Goal: Check status: Check status

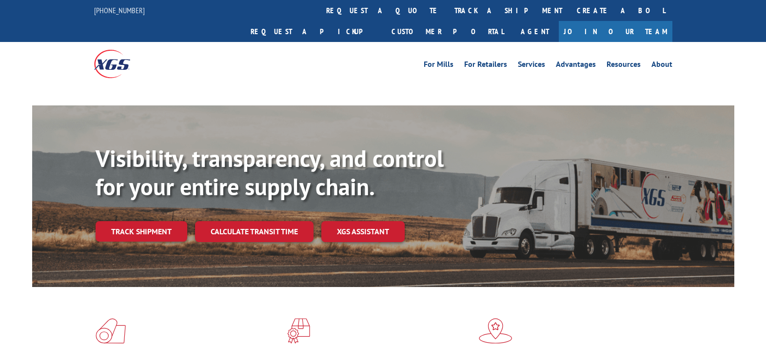
click at [150, 221] on link "Track shipment" at bounding box center [142, 231] width 92 height 20
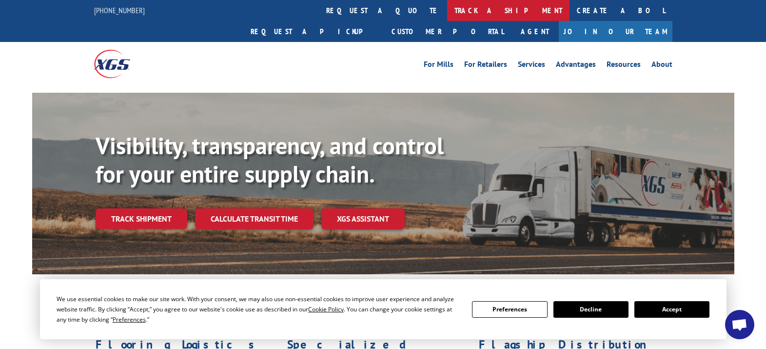
click at [447, 9] on link "track a shipment" at bounding box center [508, 10] width 122 height 21
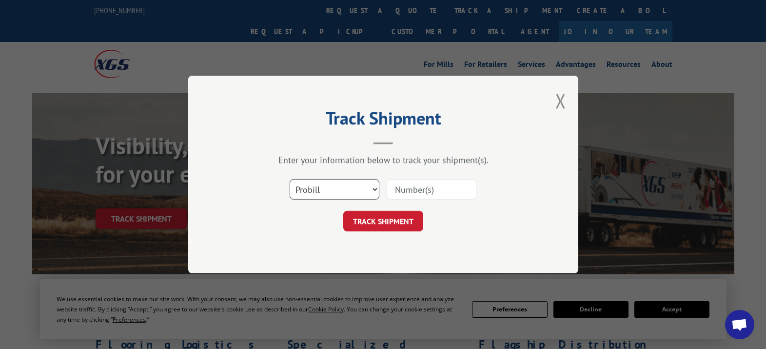
click at [376, 190] on select "Select category... Probill BOL PO" at bounding box center [335, 189] width 90 height 20
select select "po"
click at [290, 179] on select "Select category... Probill BOL PO" at bounding box center [335, 189] width 90 height 20
type input "2879042"
click at [363, 222] on button "TRACK SHIPMENT" at bounding box center [383, 221] width 80 height 20
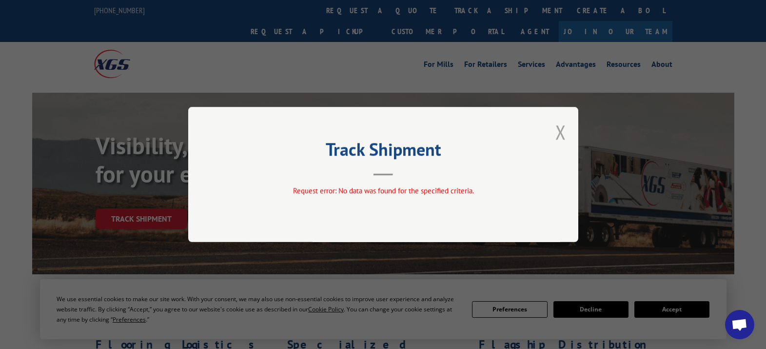
click at [561, 131] on button "Close modal" at bounding box center [561, 132] width 11 height 26
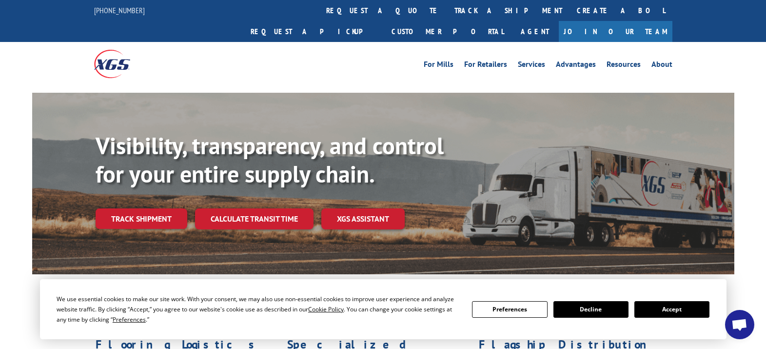
click at [580, 308] on button "Decline" at bounding box center [591, 309] width 75 height 17
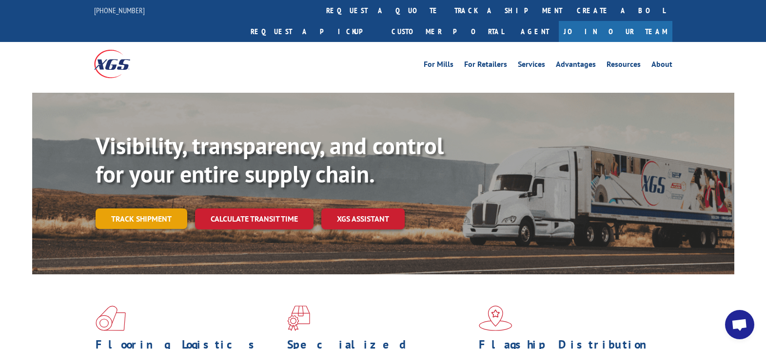
click at [143, 208] on link "Track shipment" at bounding box center [142, 218] width 92 height 20
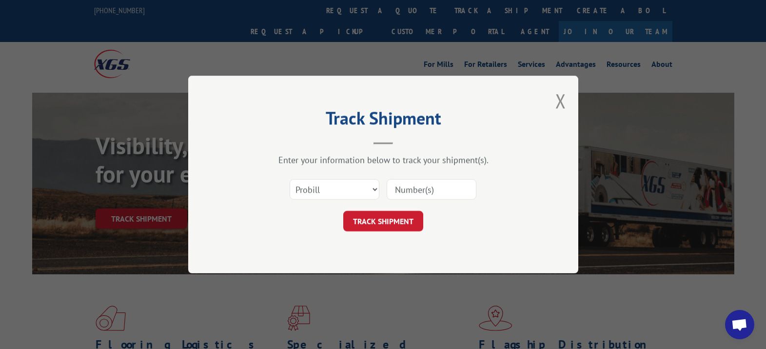
paste input "2879042"
type input "2879042"
click at [367, 220] on button "TRACK SHIPMENT" at bounding box center [383, 221] width 80 height 20
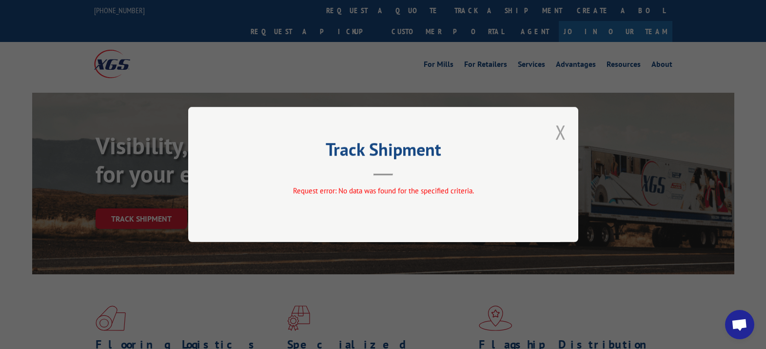
click at [557, 133] on button "Close modal" at bounding box center [561, 132] width 11 height 26
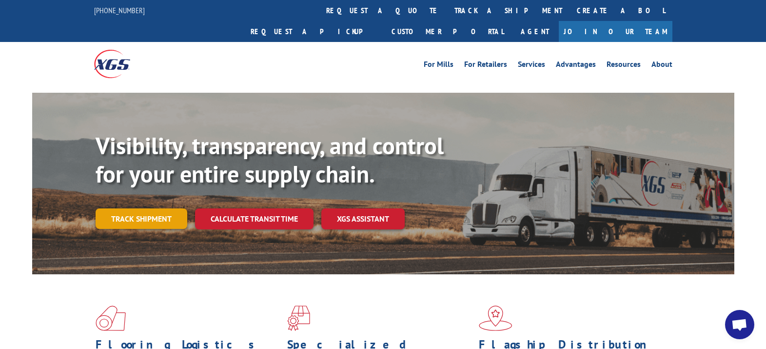
click at [157, 208] on link "Track shipment" at bounding box center [142, 218] width 92 height 20
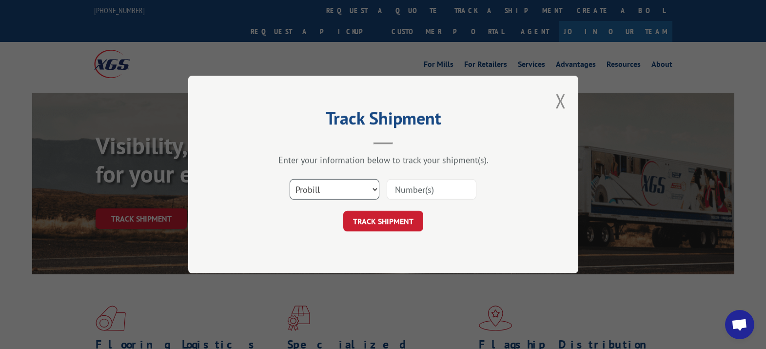
click at [363, 192] on select "Select category... Probill BOL PO" at bounding box center [335, 189] width 90 height 20
select select "bol"
click at [290, 179] on select "Select category... Probill BOL PO" at bounding box center [335, 189] width 90 height 20
paste input "2879042"
type input "2879042"
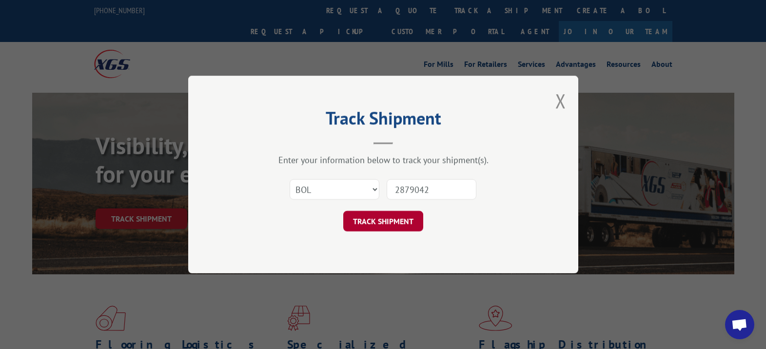
click at [379, 220] on button "TRACK SHIPMENT" at bounding box center [383, 221] width 80 height 20
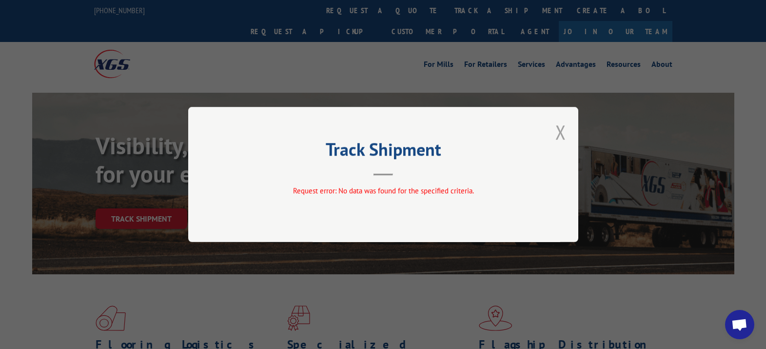
click at [558, 135] on button "Close modal" at bounding box center [561, 132] width 11 height 26
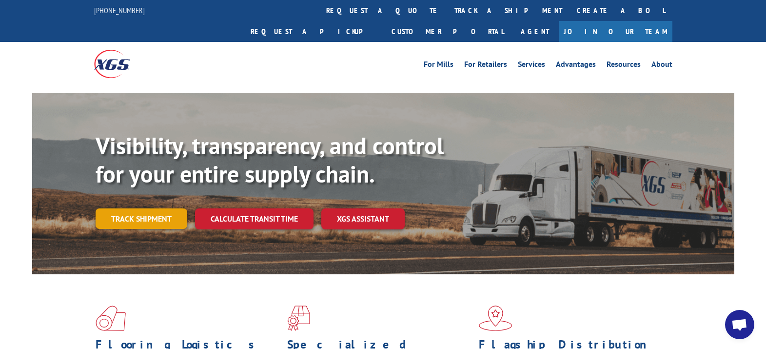
click at [144, 208] on link "Track shipment" at bounding box center [142, 218] width 92 height 20
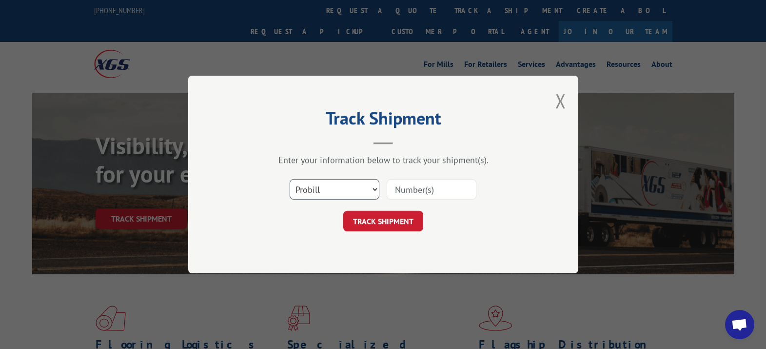
click at [372, 189] on select "Select category... Probill BOL PO" at bounding box center [335, 189] width 90 height 20
select select "po"
click at [290, 179] on select "Select category... Probill BOL PO" at bounding box center [335, 189] width 90 height 20
click at [400, 191] on input at bounding box center [432, 189] width 90 height 20
paste input "10092025"
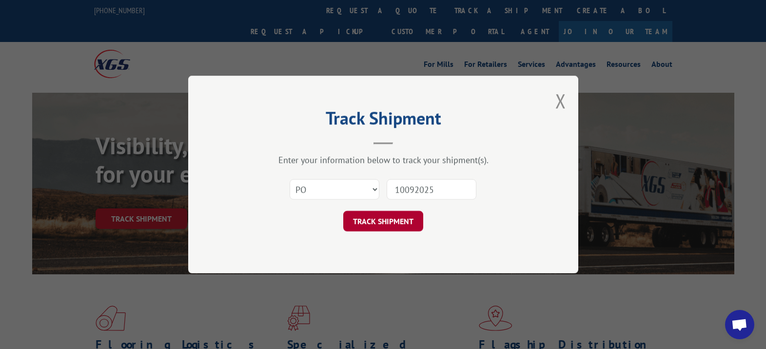
type input "10092025"
click at [376, 224] on button "TRACK SHIPMENT" at bounding box center [383, 221] width 80 height 20
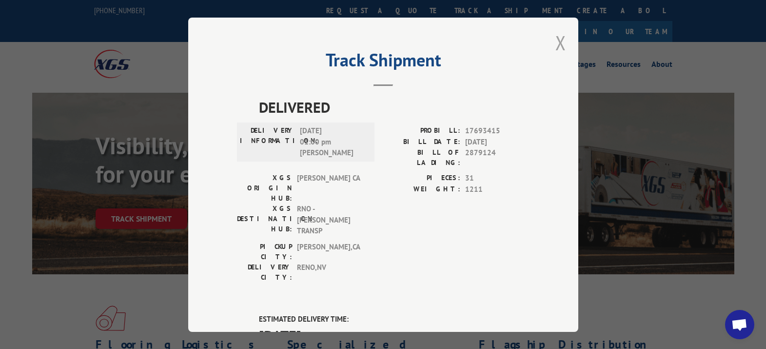
click at [556, 40] on button "Close modal" at bounding box center [561, 43] width 11 height 26
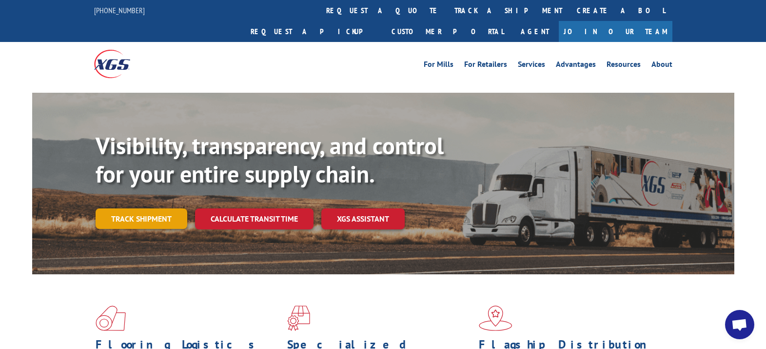
click at [124, 208] on link "Track shipment" at bounding box center [142, 218] width 92 height 20
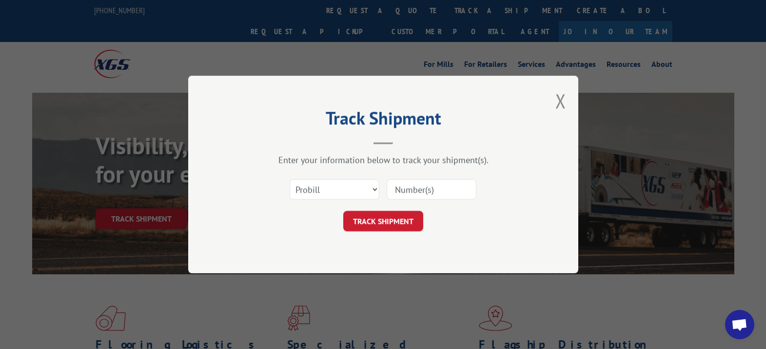
click at [398, 191] on input at bounding box center [432, 189] width 90 height 20
type input "2879042"
click at [373, 220] on button "TRACK SHIPMENT" at bounding box center [383, 221] width 80 height 20
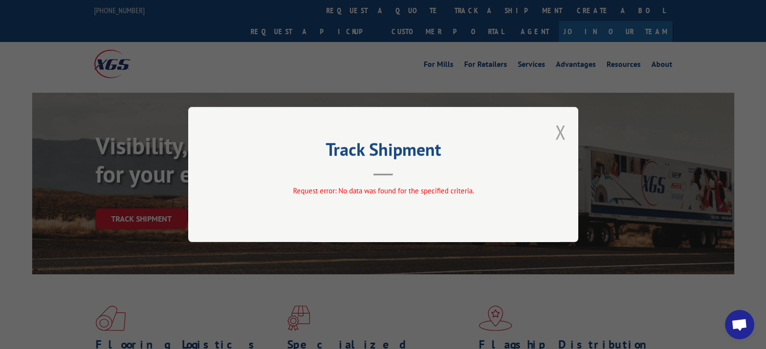
drag, startPoint x: 561, startPoint y: 132, endPoint x: 470, endPoint y: 147, distance: 93.0
click at [561, 132] on button "Close modal" at bounding box center [561, 132] width 11 height 26
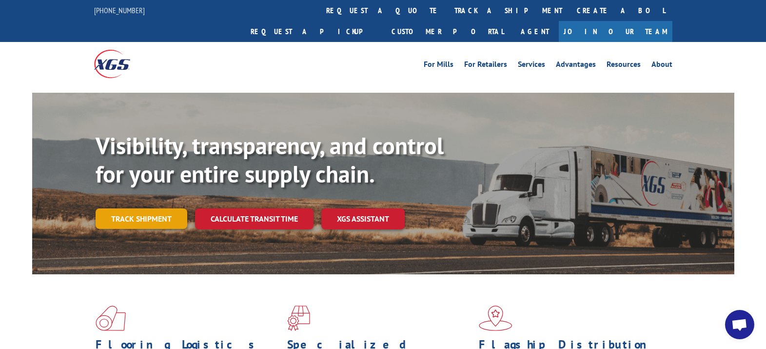
click at [127, 208] on link "Track shipment" at bounding box center [142, 218] width 92 height 20
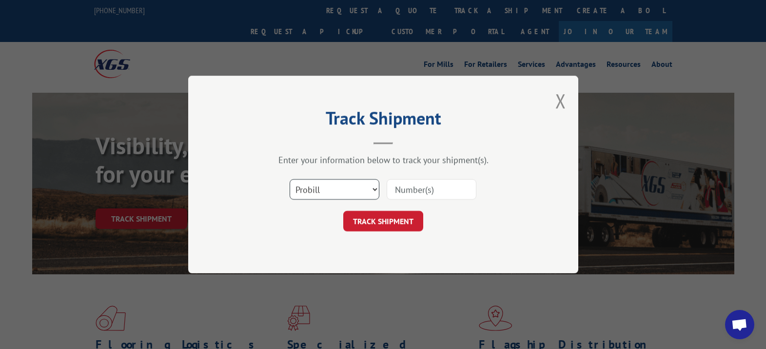
click at [374, 192] on select "Select category... Probill BOL PO" at bounding box center [335, 189] width 90 height 20
select select "bol"
click at [290, 179] on select "Select category... Probill BOL PO" at bounding box center [335, 189] width 90 height 20
click at [403, 189] on input at bounding box center [432, 189] width 90 height 20
type input "2879042"
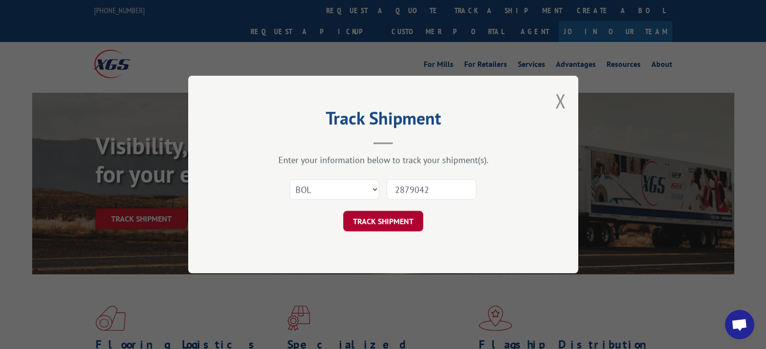
click at [401, 220] on button "TRACK SHIPMENT" at bounding box center [383, 221] width 80 height 20
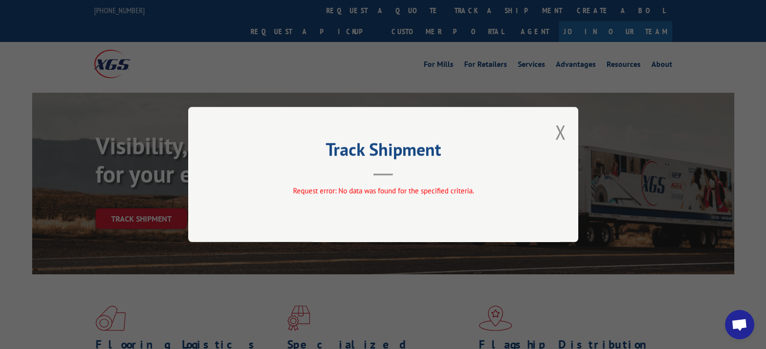
drag, startPoint x: 561, startPoint y: 126, endPoint x: 551, endPoint y: 133, distance: 11.6
click at [559, 128] on button "Close modal" at bounding box center [561, 132] width 11 height 26
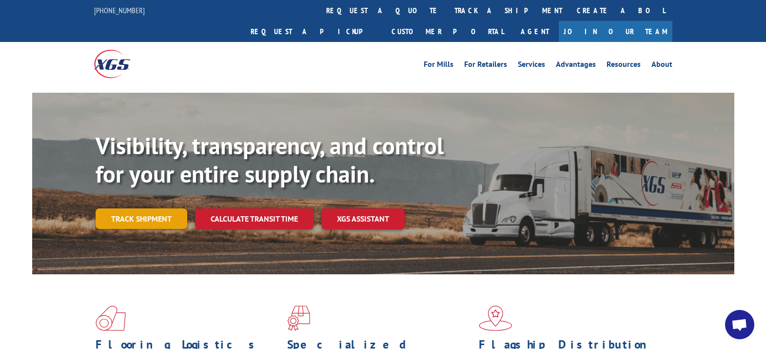
click at [126, 208] on link "Track shipment" at bounding box center [142, 218] width 92 height 20
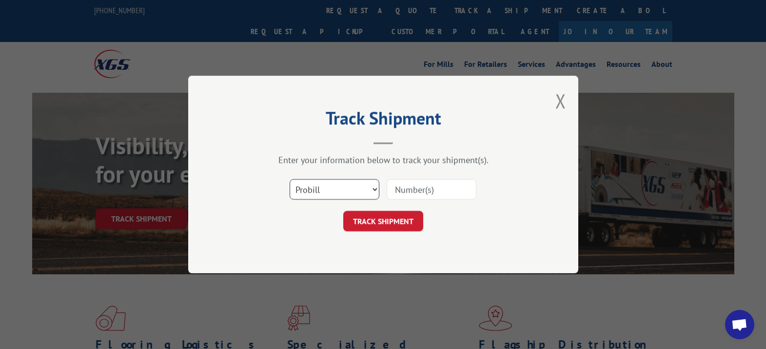
click at [374, 193] on select "Select category... Probill BOL PO" at bounding box center [335, 189] width 90 height 20
select select "po"
click at [290, 179] on select "Select category... Probill BOL PO" at bounding box center [335, 189] width 90 height 20
click at [408, 192] on input at bounding box center [432, 189] width 90 height 20
type input "2879042"
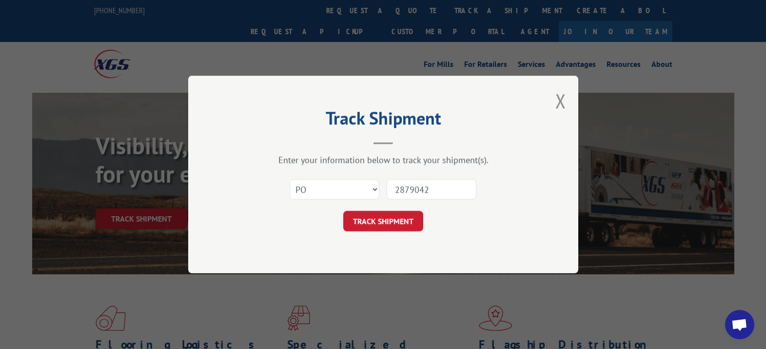
click at [386, 220] on button "TRACK SHIPMENT" at bounding box center [383, 221] width 80 height 20
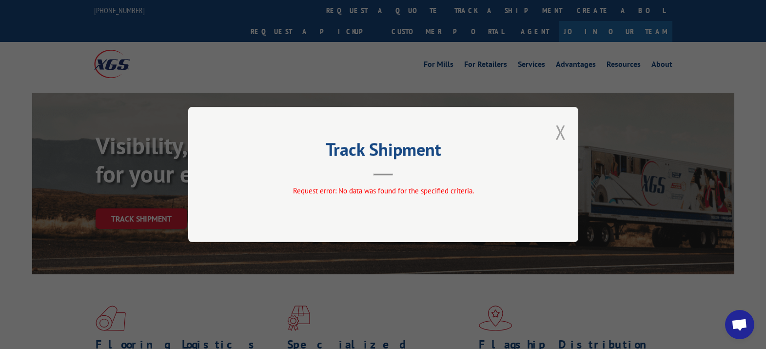
click at [561, 133] on button "Close modal" at bounding box center [561, 132] width 11 height 26
